Goal: Answer question/provide support: Share knowledge or assist other users

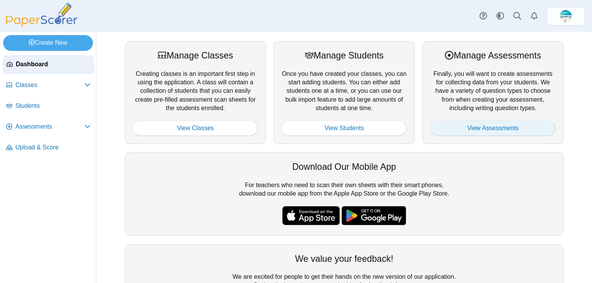
click at [460, 123] on link "View Assessments" at bounding box center [492, 128] width 125 height 15
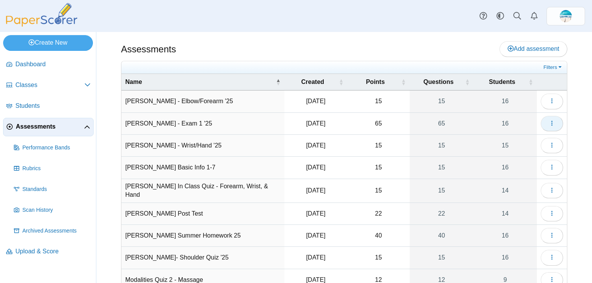
click at [541, 121] on button "button" at bounding box center [551, 123] width 22 height 15
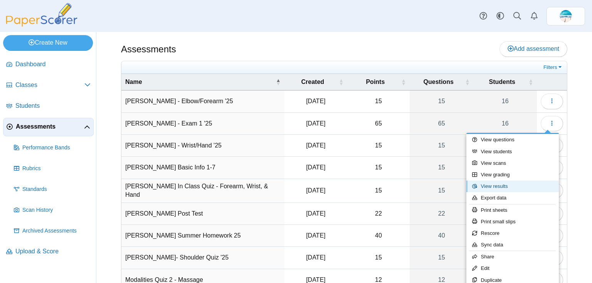
click at [507, 183] on link "View results" at bounding box center [512, 187] width 92 height 12
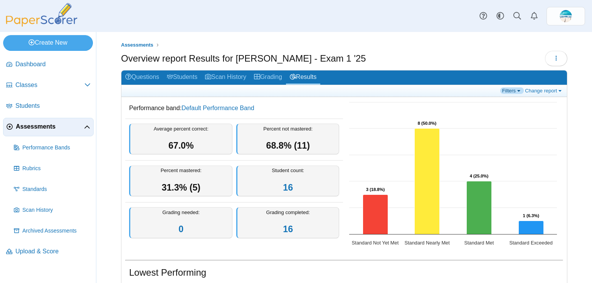
click at [506, 93] on link "Filters" at bounding box center [511, 90] width 23 height 7
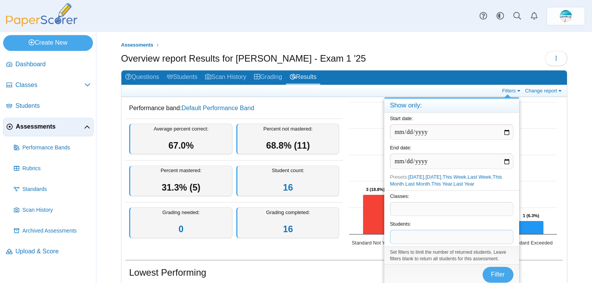
click at [458, 233] on span at bounding box center [451, 236] width 123 height 13
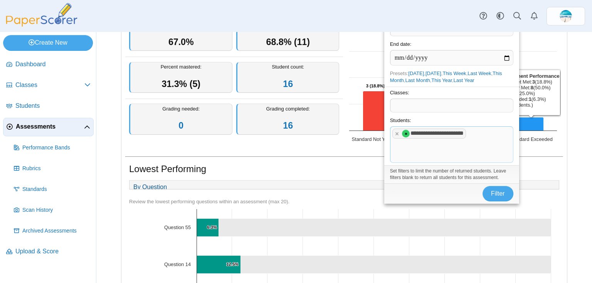
scroll to position [123, 0]
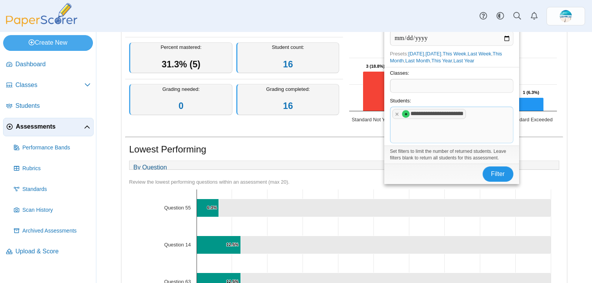
click at [495, 171] on span "Filter" at bounding box center [498, 174] width 14 height 7
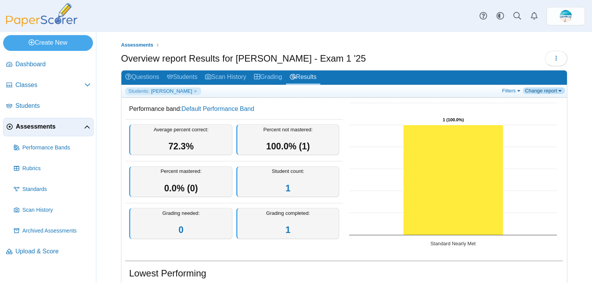
click at [530, 92] on link "Change report" at bounding box center [544, 90] width 42 height 7
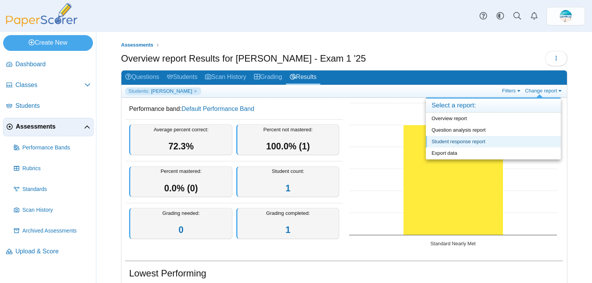
click at [516, 139] on link "Student response report" at bounding box center [493, 142] width 135 height 12
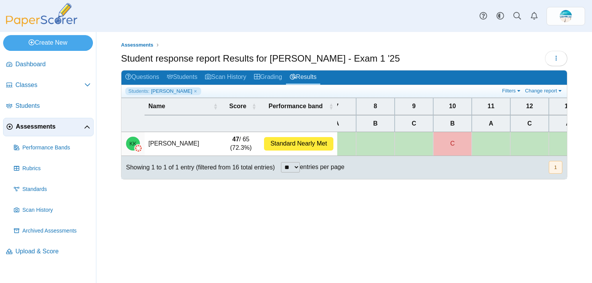
scroll to position [0, 253]
click at [138, 74] on link "Questions" at bounding box center [142, 77] width 42 height 14
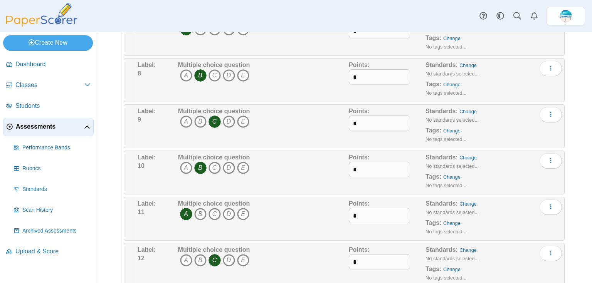
scroll to position [339, 0]
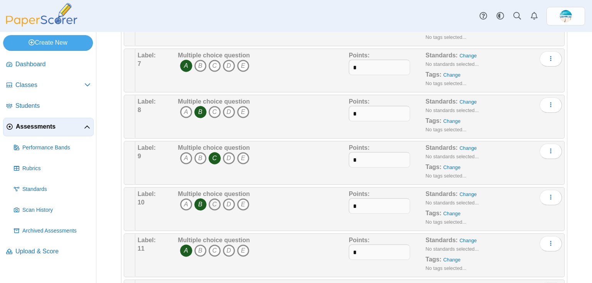
click at [219, 200] on icon "C" at bounding box center [214, 204] width 12 height 12
click at [204, 204] on icon "B" at bounding box center [200, 204] width 12 height 12
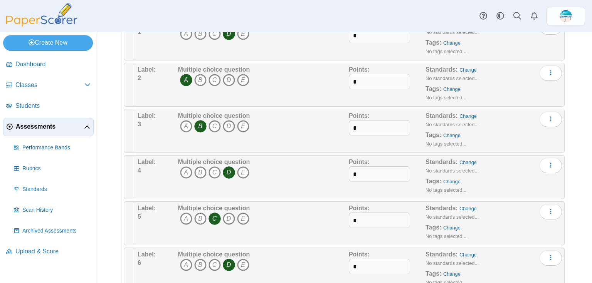
scroll to position [0, 0]
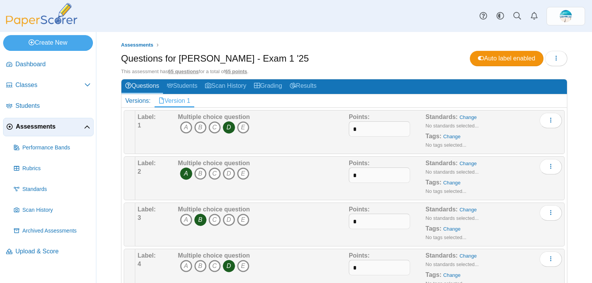
click at [314, 63] on div "Questions for [PERSON_NAME] - Exam 1 '25 Auto label enabled Loading…" at bounding box center [344, 59] width 446 height 17
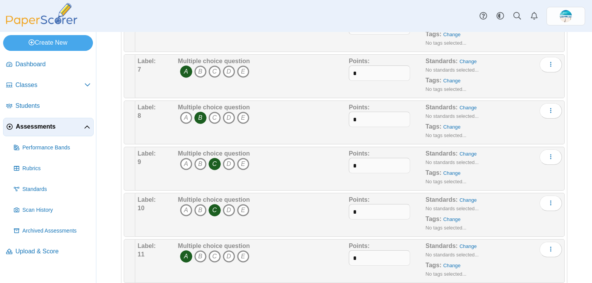
scroll to position [339, 0]
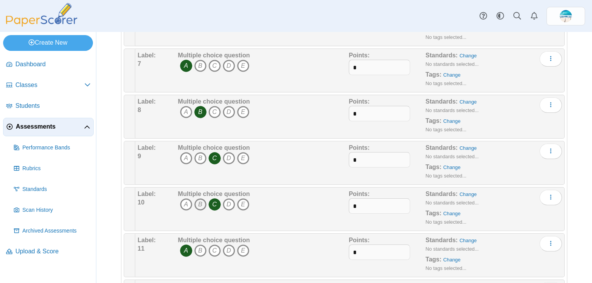
click at [202, 202] on icon "B" at bounding box center [200, 204] width 12 height 12
click at [214, 201] on icon "C" at bounding box center [214, 204] width 12 height 12
